Goal: Find specific page/section: Find specific page/section

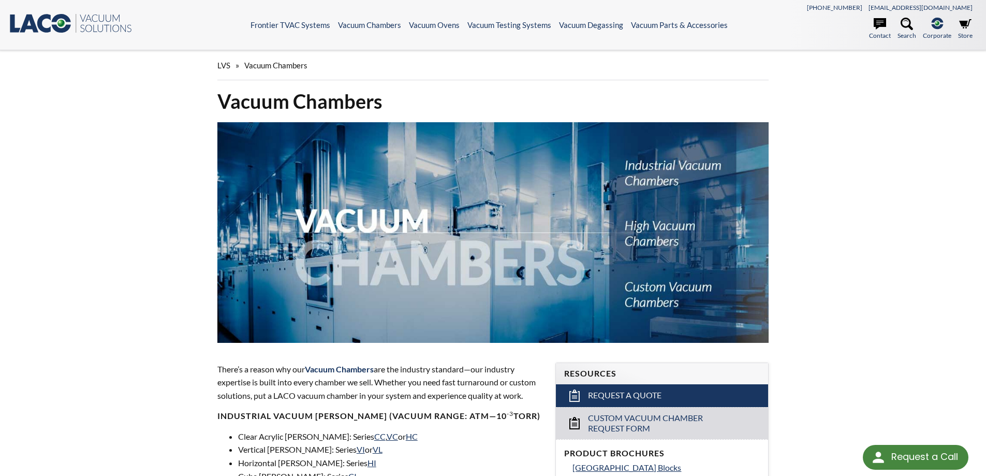
select select "Language Translate Widget"
click at [374, 440] on link "CC" at bounding box center [379, 436] width 11 height 10
click at [387, 436] on link "VC" at bounding box center [392, 436] width 11 height 10
click at [390, 441] on li "Clear Acrylic Chambers: Series CC , VC or HC" at bounding box center [390, 436] width 305 height 13
click at [406, 436] on link "HC" at bounding box center [412, 436] width 12 height 10
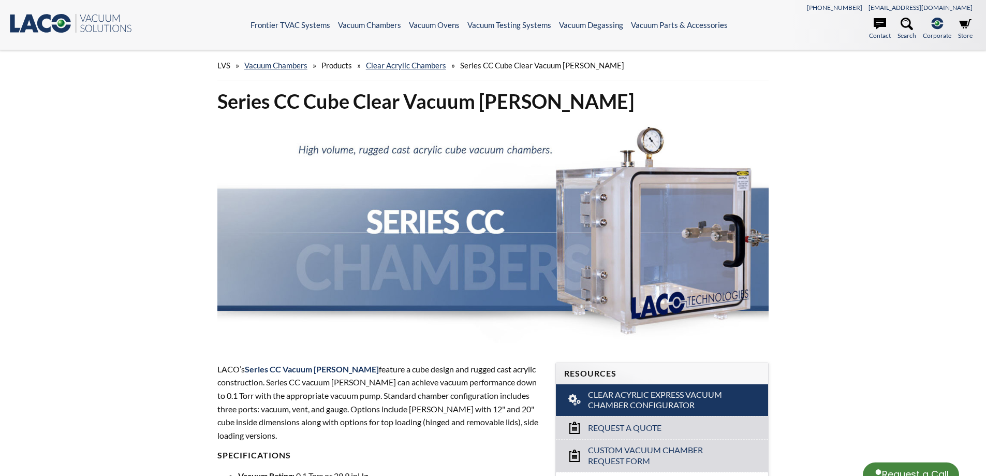
select select "Language Translate Widget"
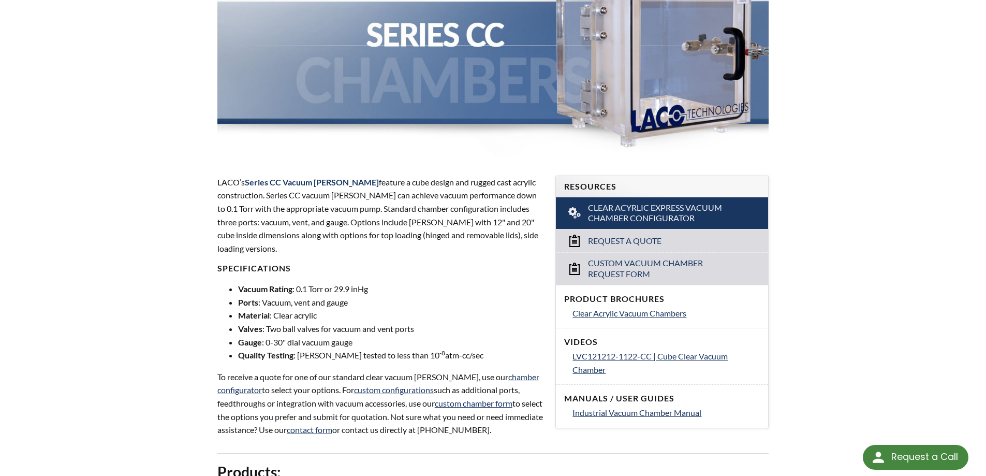
scroll to position [207, 0]
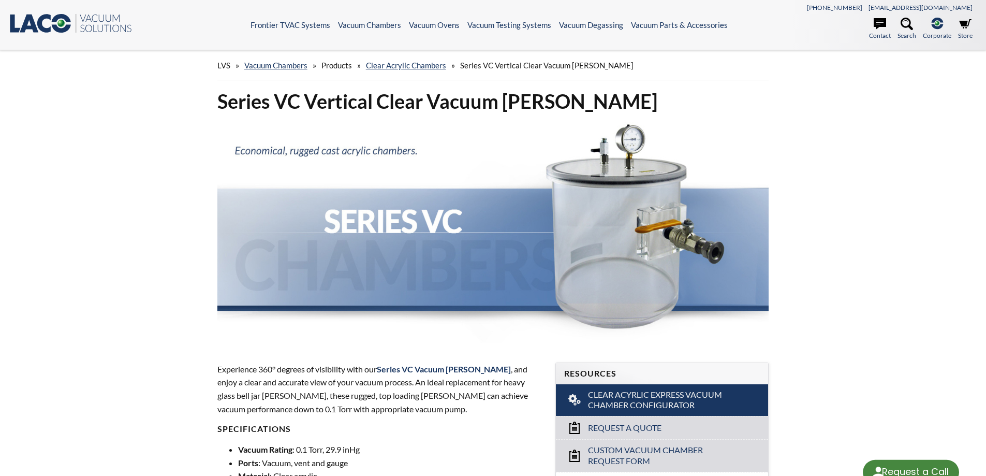
select select "Language Translate Widget"
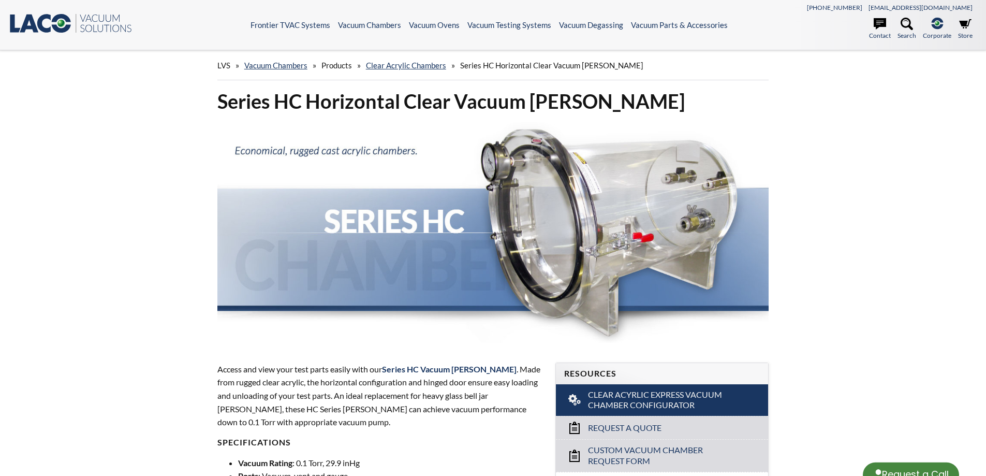
select select "Language Translate Widget"
click at [804, 18] on ul "Contact Search .st-0{fill:#193661;} .st-1{fill:url(#SVGID_1_a);} Corporate LACO…" at bounding box center [856, 31] width 242 height 26
click at [877, 25] on icon at bounding box center [880, 23] width 12 height 11
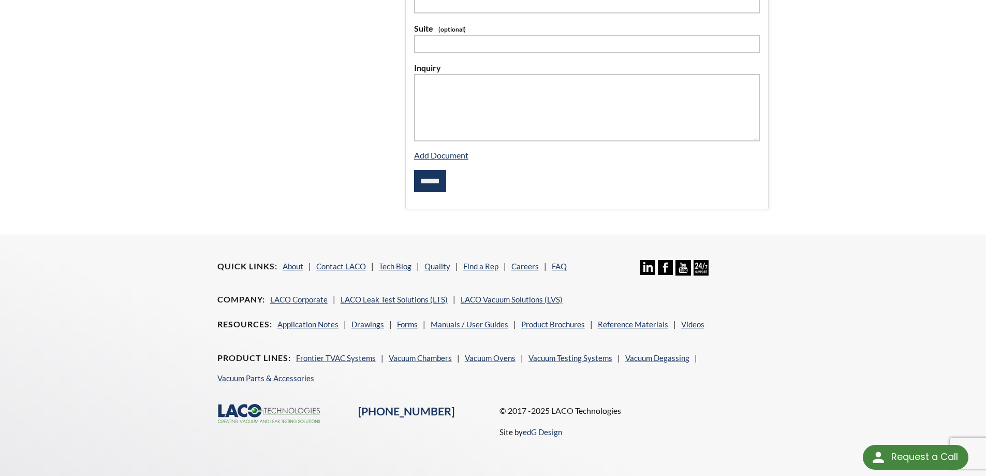
scroll to position [384, 0]
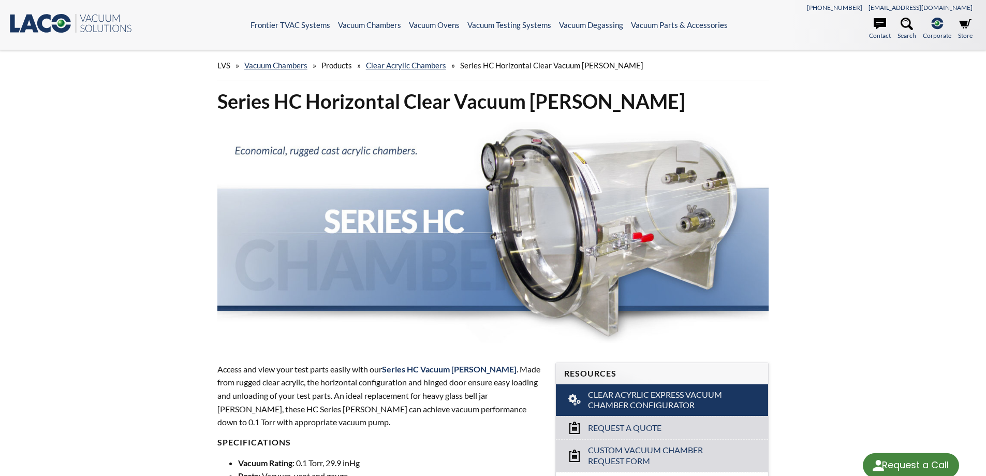
select select "Language Translate Widget"
